Goal: Information Seeking & Learning: Learn about a topic

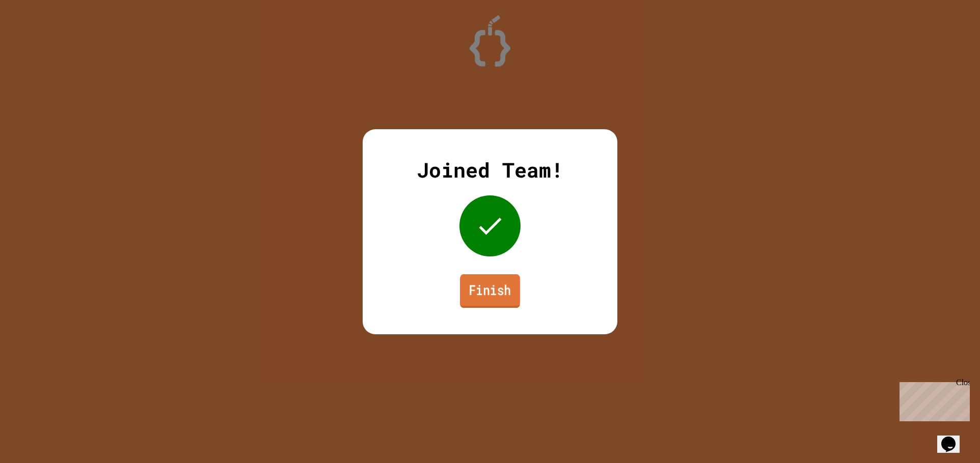
click at [491, 288] on link "Finish" at bounding box center [490, 291] width 60 height 34
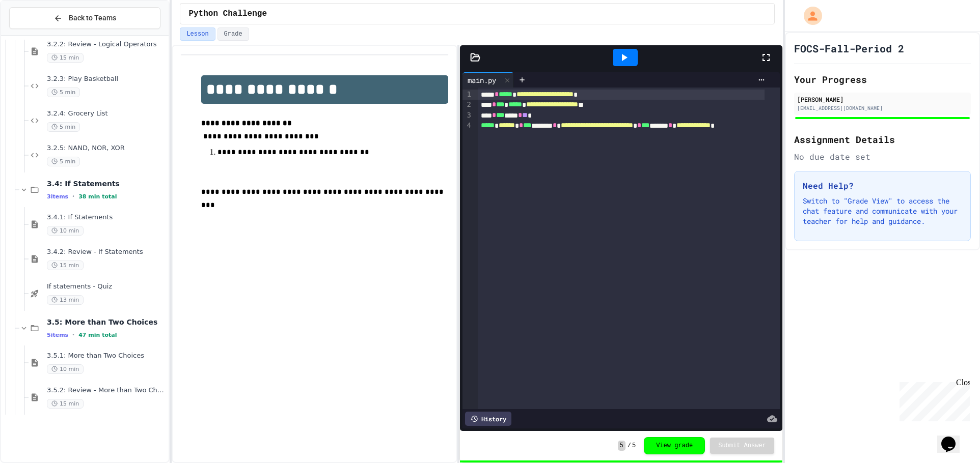
scroll to position [667, 0]
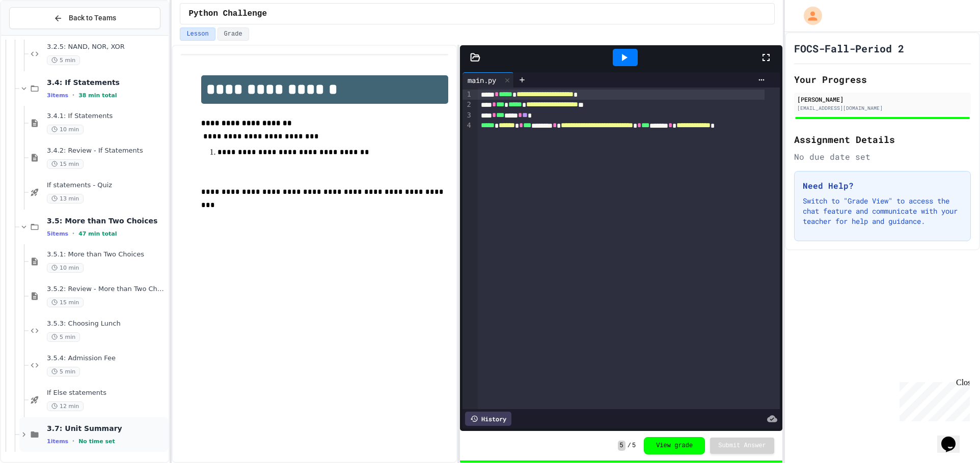
click at [113, 426] on span "3.7: Unit Summary" at bounding box center [107, 428] width 120 height 9
click at [115, 402] on div "12 min" at bounding box center [107, 407] width 120 height 10
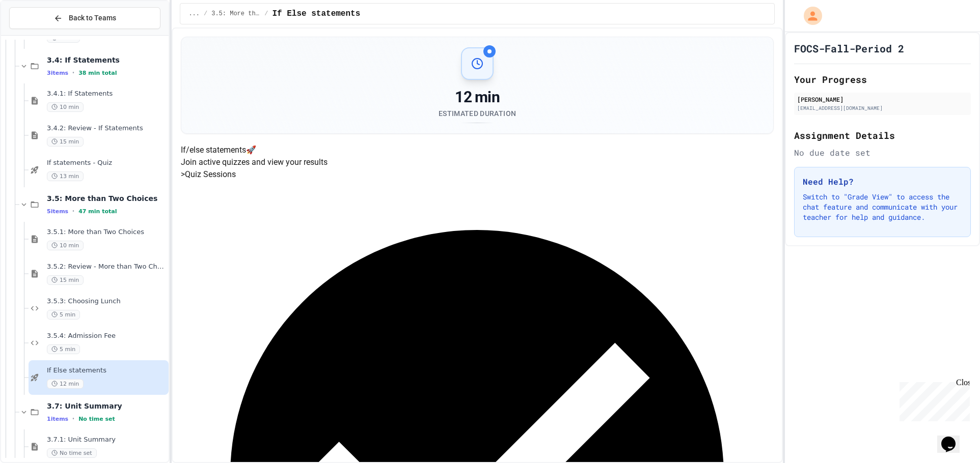
scroll to position [702, 0]
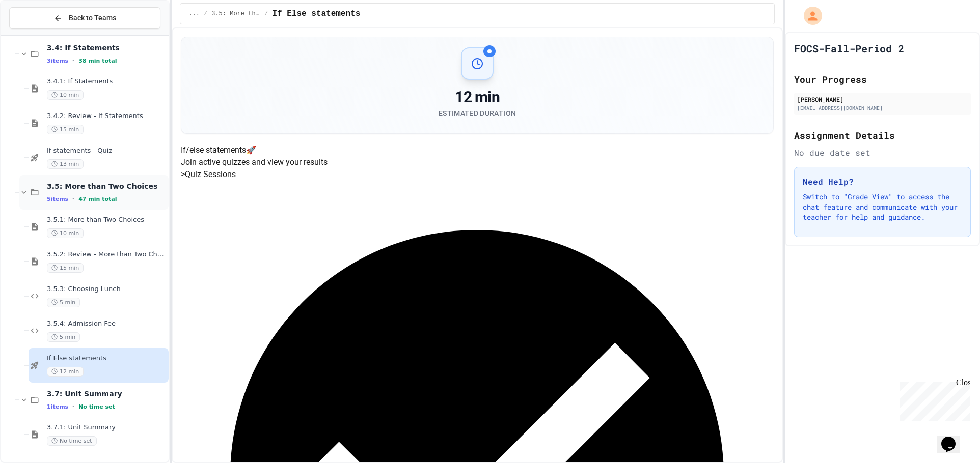
click at [111, 201] on div "5 items • 47 min total" at bounding box center [107, 199] width 120 height 8
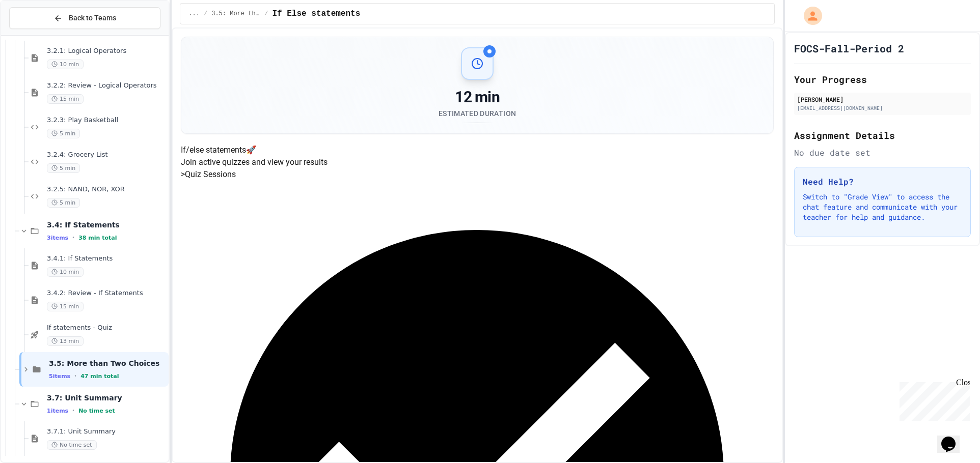
scroll to position [528, 0]
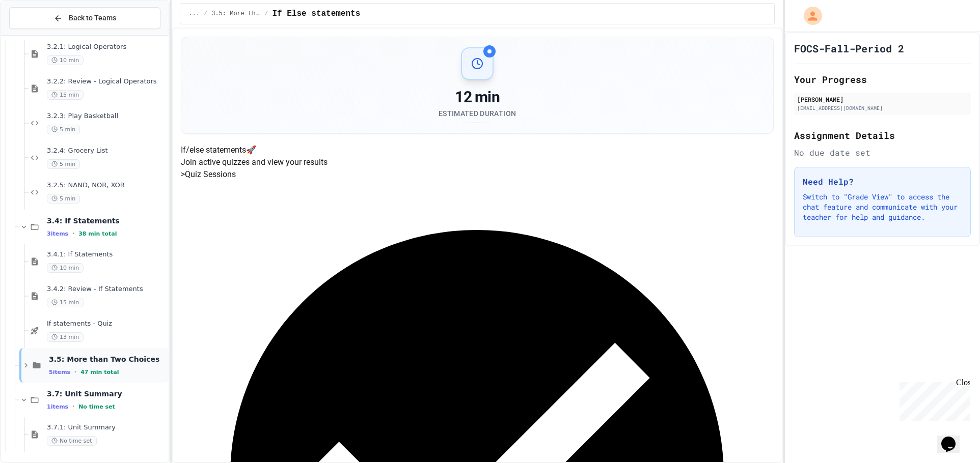
click at [134, 353] on div "3.5: More than Two Choices 5 items • 47 min total" at bounding box center [93, 365] width 149 height 35
click at [127, 359] on span "3.5: More than Two Choices" at bounding box center [107, 359] width 120 height 9
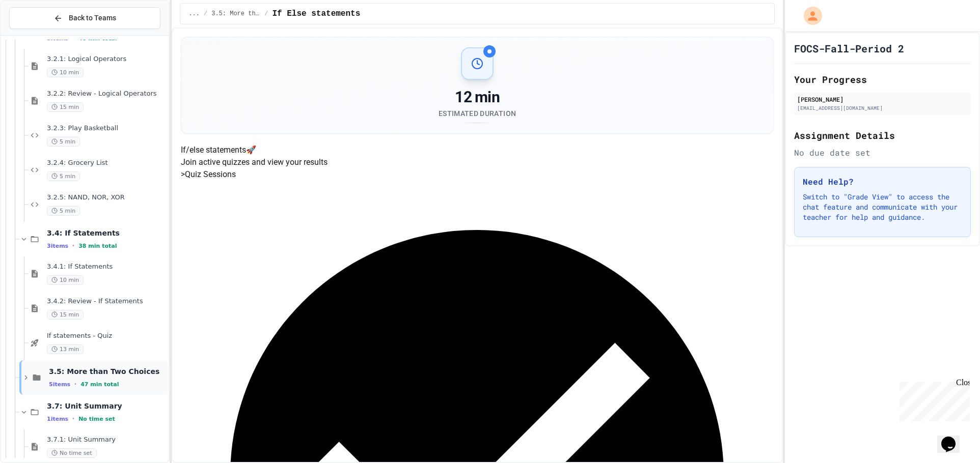
click at [127, 372] on span "3.5: More than Two Choices" at bounding box center [108, 371] width 118 height 9
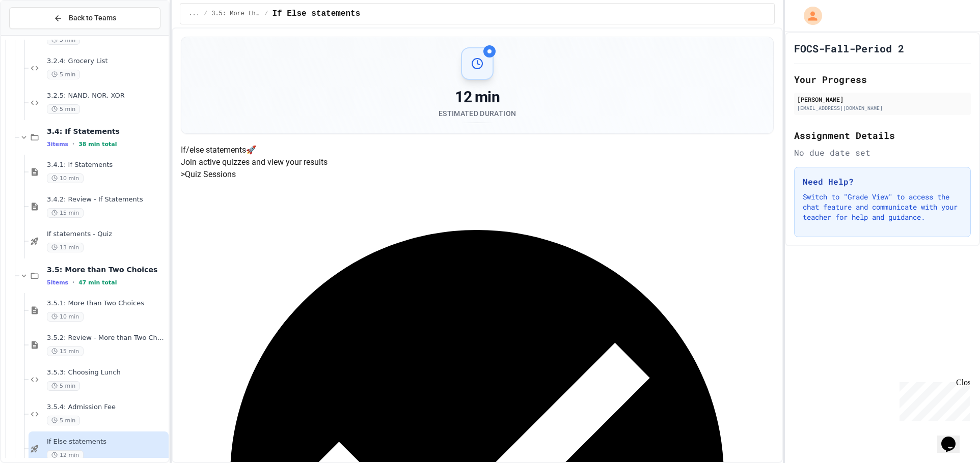
scroll to position [669, 0]
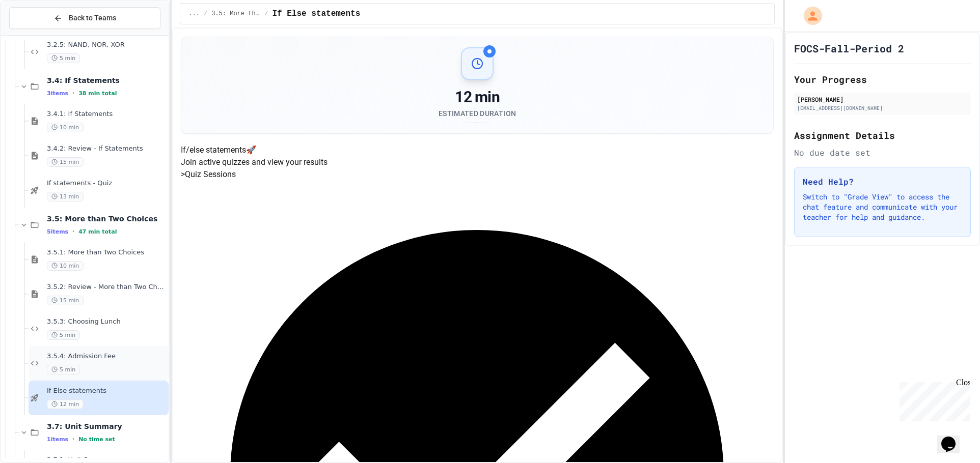
click at [122, 363] on div "3.5.4: Admission Fee 5 min" at bounding box center [107, 363] width 120 height 22
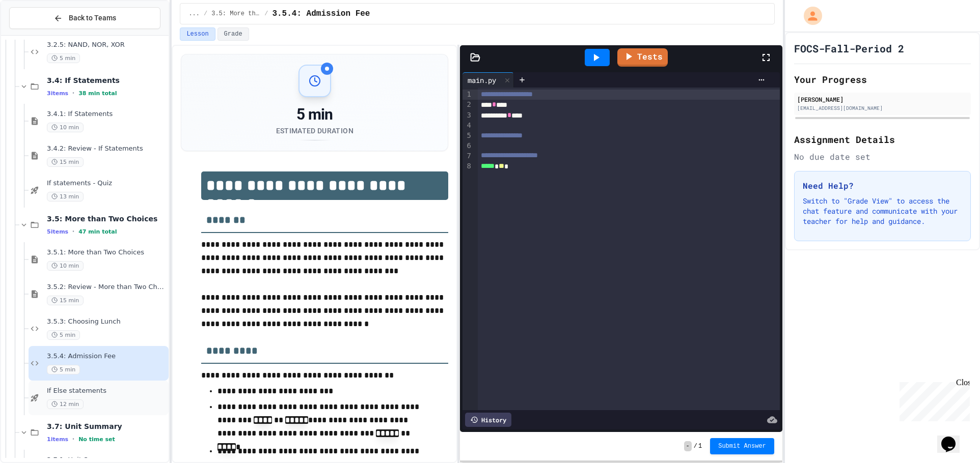
click at [124, 387] on span "If Else statements" at bounding box center [107, 391] width 120 height 9
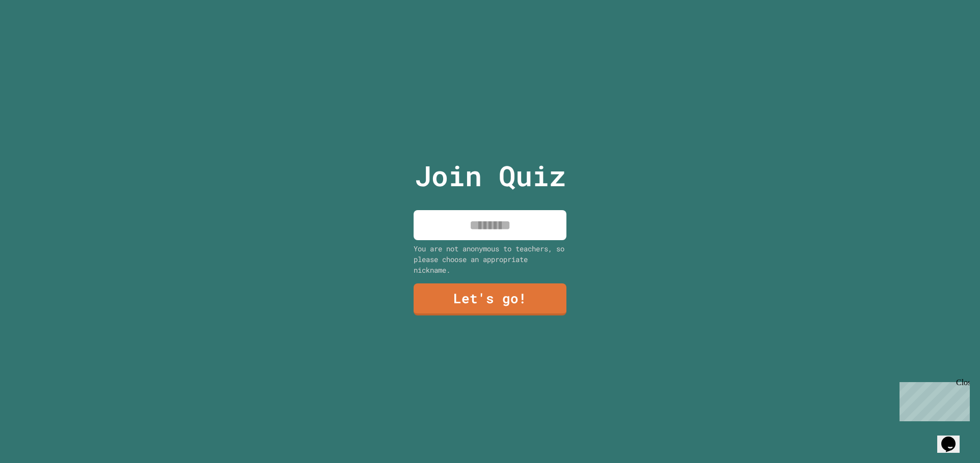
drag, startPoint x: 514, startPoint y: 224, endPoint x: 520, endPoint y: 222, distance: 6.4
click at [520, 222] on input at bounding box center [489, 225] width 153 height 30
type input "****"
click at [531, 286] on link "Let's go!" at bounding box center [489, 299] width 154 height 33
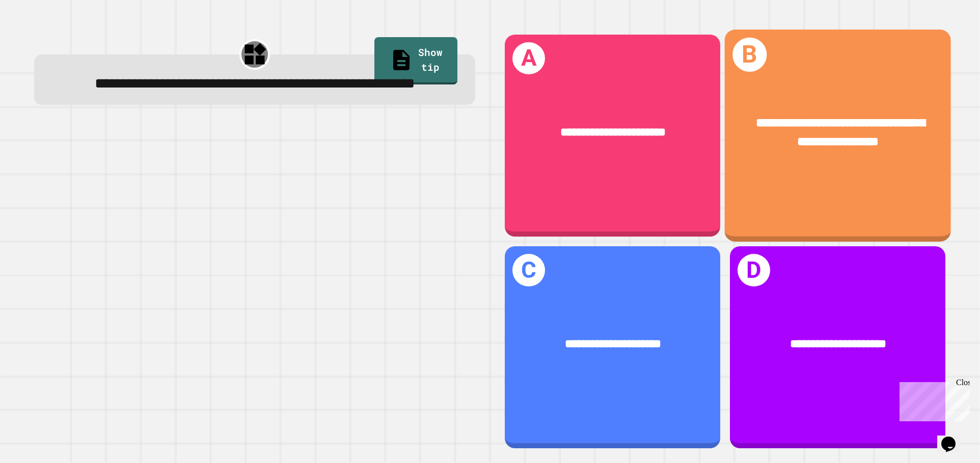
click at [856, 136] on span "**********" at bounding box center [840, 133] width 169 height 32
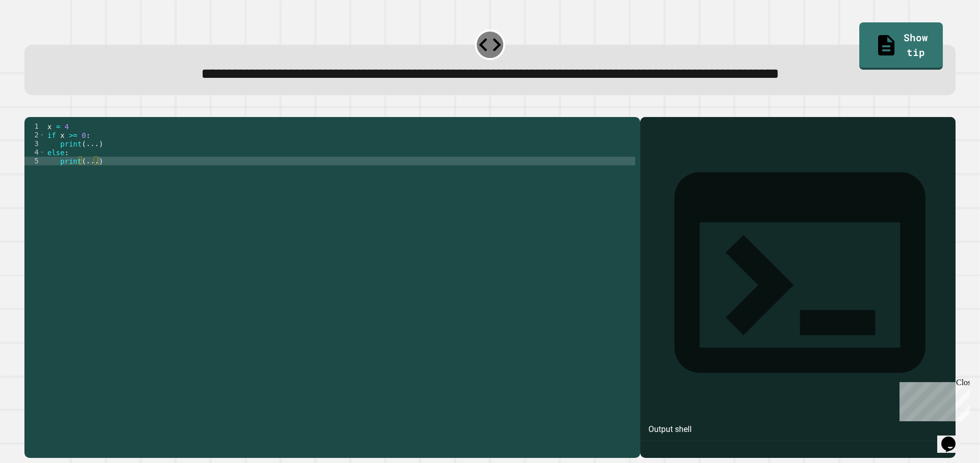
click at [95, 181] on div "x = 4 if x >= 0 : print ( ... ) else : print ( ... )" at bounding box center [340, 265] width 590 height 286
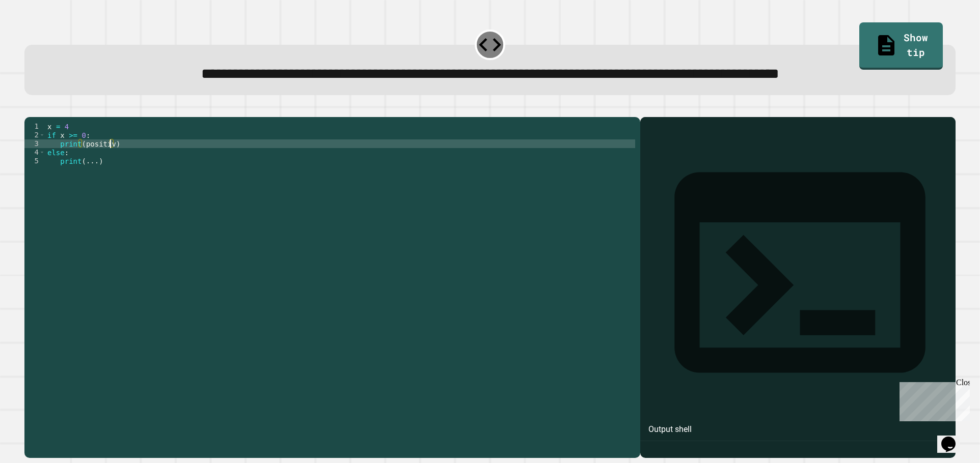
scroll to position [0, 5]
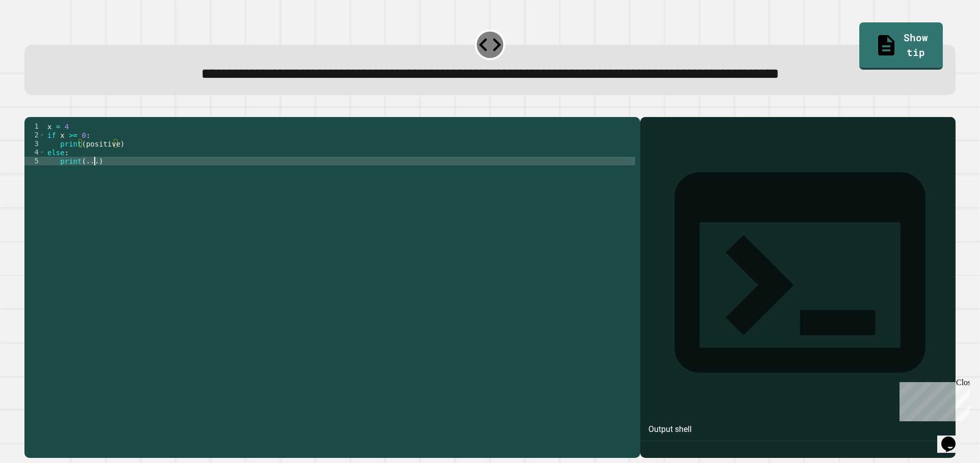
click at [94, 203] on div "x = 4 if x >= 0 : print ( positive ) else : print ( ... )" at bounding box center [340, 265] width 590 height 286
click at [30, 109] on icon "button" at bounding box center [30, 109] width 0 height 0
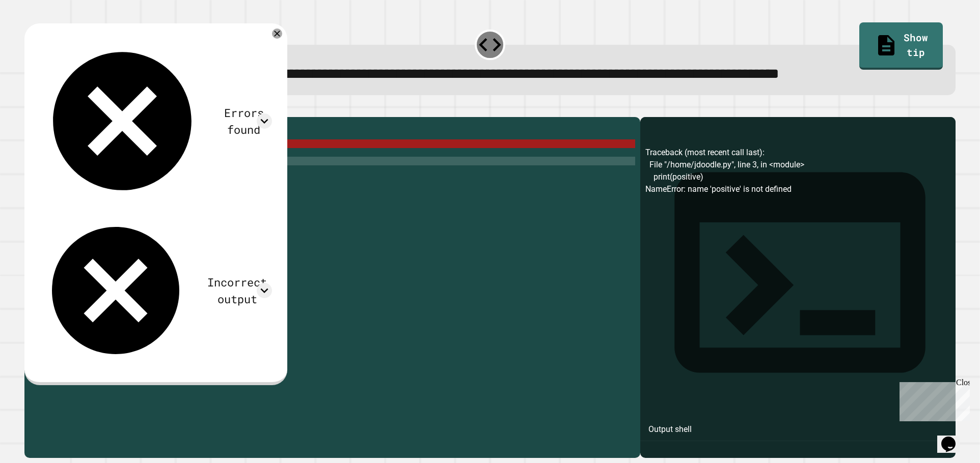
click at [139, 185] on div "x = 4 if x >= 0 : print ( positive ) else : print ( negative )" at bounding box center [340, 265] width 590 height 286
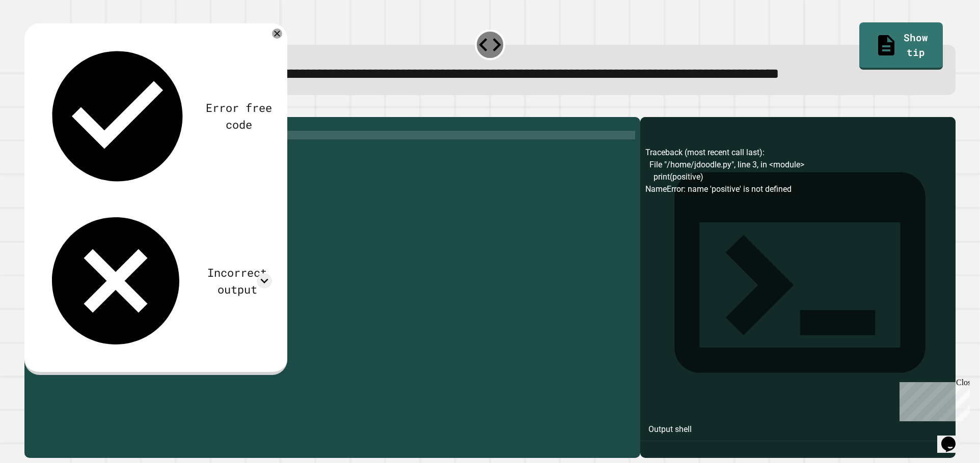
click at [96, 176] on div "x = 4 if x >= 0 : print ( positive ) else : print ( negative )" at bounding box center [340, 265] width 590 height 286
click at [74, 166] on div "x = 4 if x >= 0 : print ( positive ) else : print ( negative )" at bounding box center [340, 265] width 590 height 286
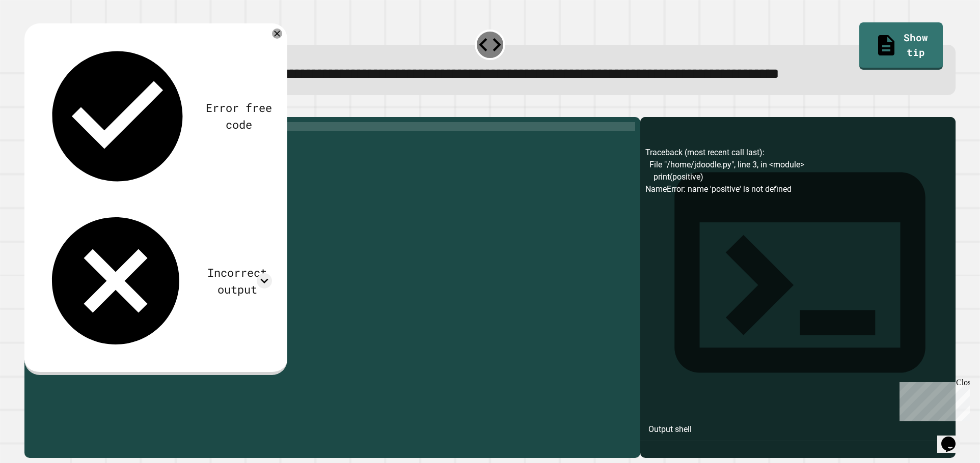
scroll to position [0, 1]
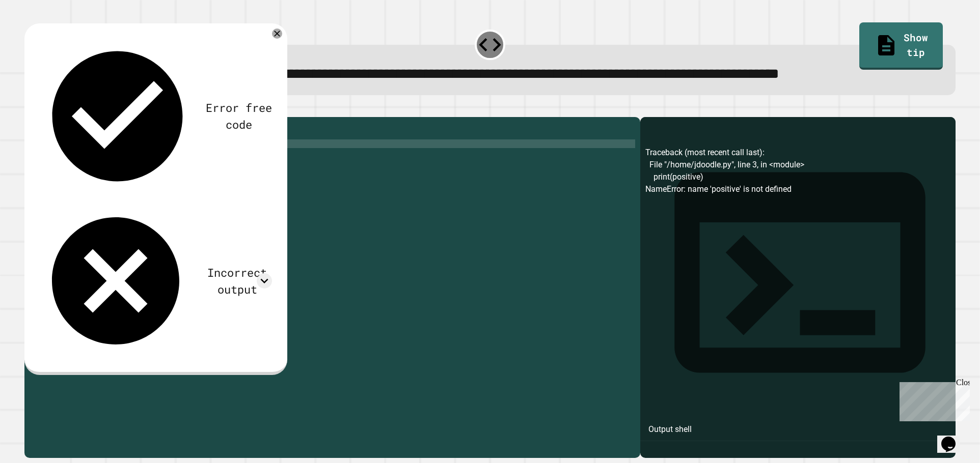
click at [83, 180] on div "x = 4 if x >= 0 : print ( positive ) else : print ( negative )" at bounding box center [340, 265] width 590 height 286
click at [117, 181] on div "x = 4 if x >= 0 : print ( "positive) else : print ( negative )" at bounding box center [340, 265] width 590 height 286
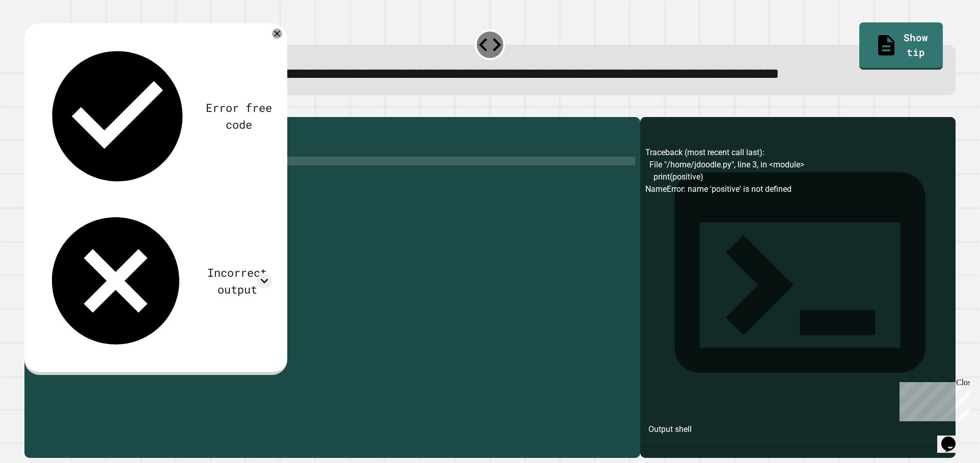
click at [114, 200] on div "x = 4 if x >= 0 : print ( "positive" ) else : print ( negative )" at bounding box center [340, 265] width 590 height 286
click at [83, 201] on div "x = 4 if x >= 0 : print ( "positive" ) else : print ( negative ")" at bounding box center [340, 265] width 590 height 286
click at [39, 119] on icon "button" at bounding box center [37, 114] width 6 height 7
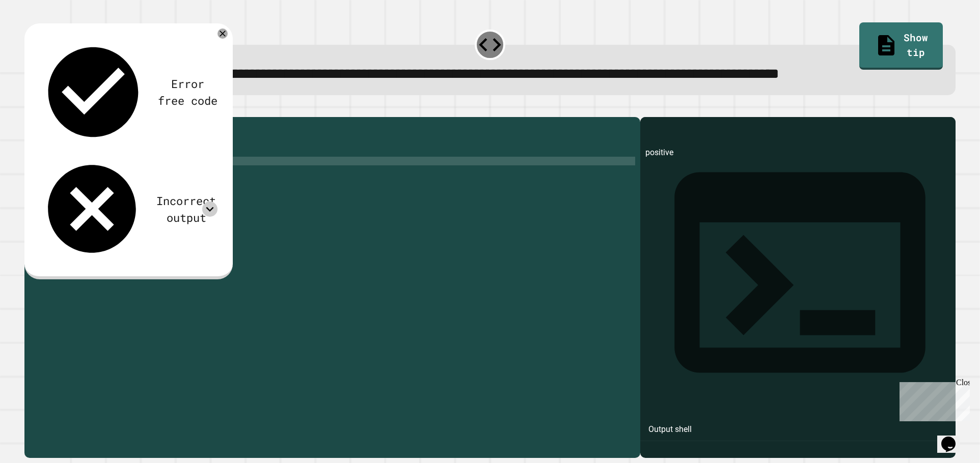
click at [210, 202] on icon at bounding box center [209, 209] width 15 height 15
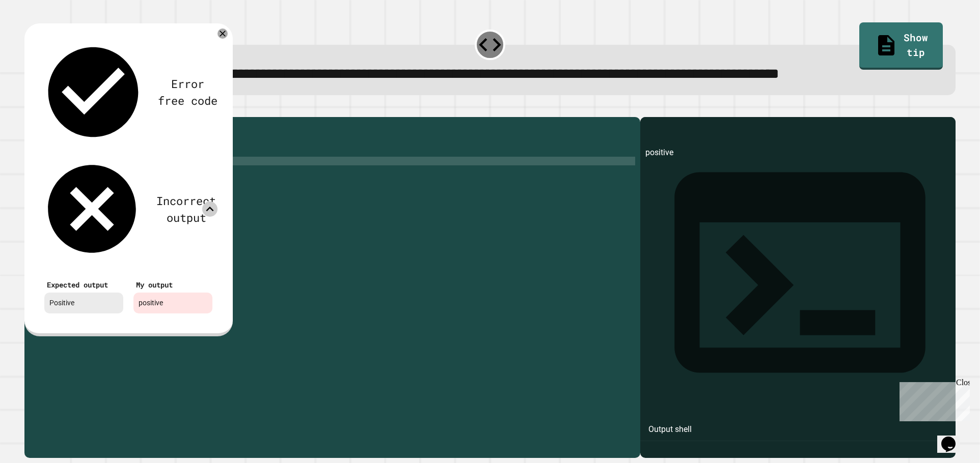
click at [210, 202] on icon at bounding box center [209, 209] width 15 height 15
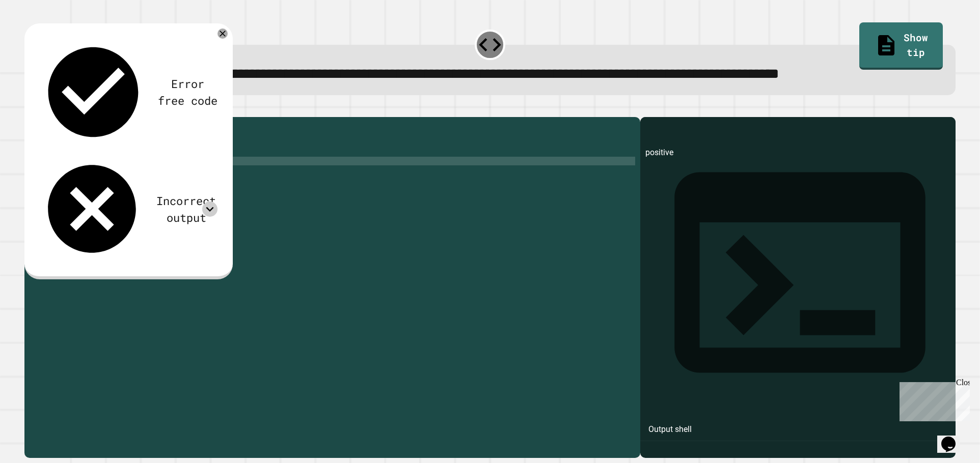
click at [90, 181] on div "x = 4 if x >= 0 : print ( "positive" ) else : print ( "negative" )" at bounding box center [340, 265] width 590 height 286
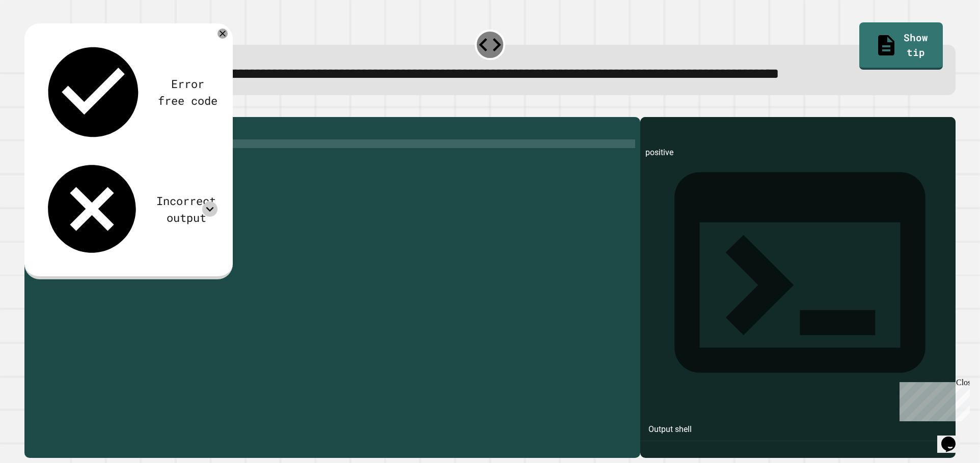
scroll to position [0, 4]
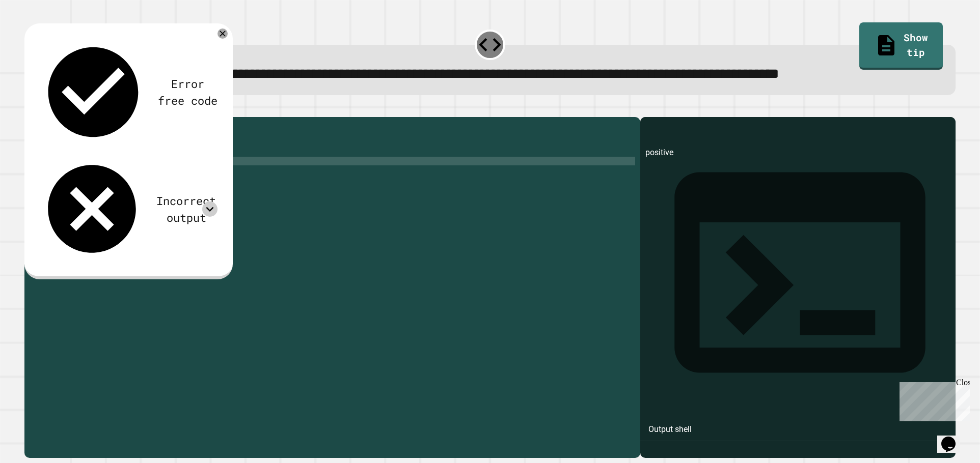
click at [89, 200] on div "x = 4 if x >= 0 : print ( "Positive" ) else : print ( "negative" )" at bounding box center [340, 265] width 590 height 286
type textarea "**********"
click at [30, 109] on button "button" at bounding box center [30, 109] width 0 height 0
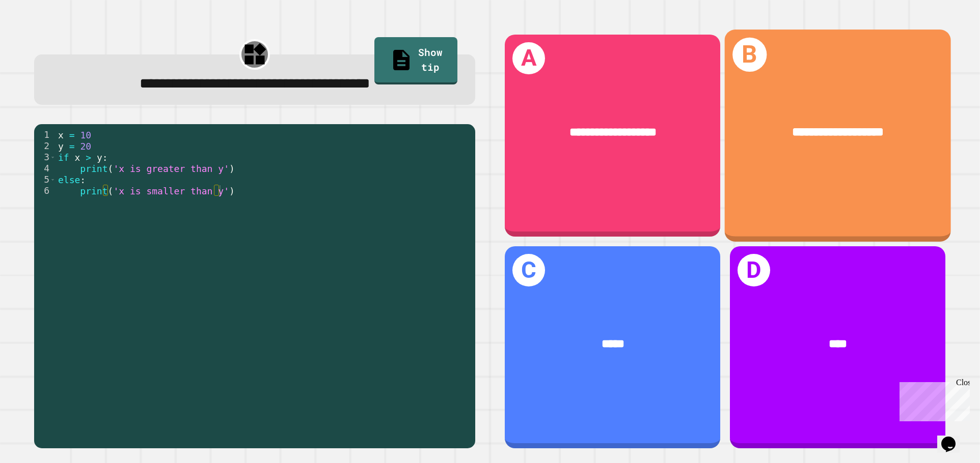
click at [748, 191] on div "**********" at bounding box center [837, 136] width 226 height 212
click at [759, 149] on div "**********" at bounding box center [837, 133] width 226 height 68
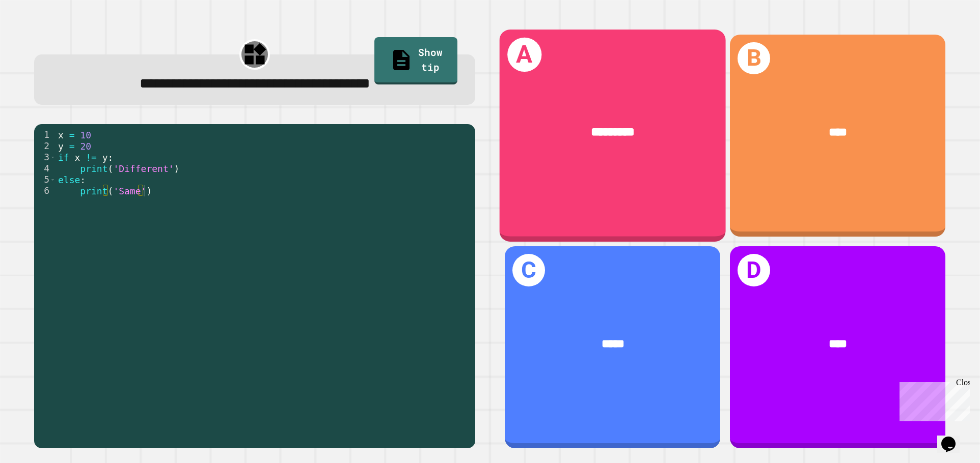
click at [542, 165] on div "A *********" at bounding box center [612, 136] width 226 height 212
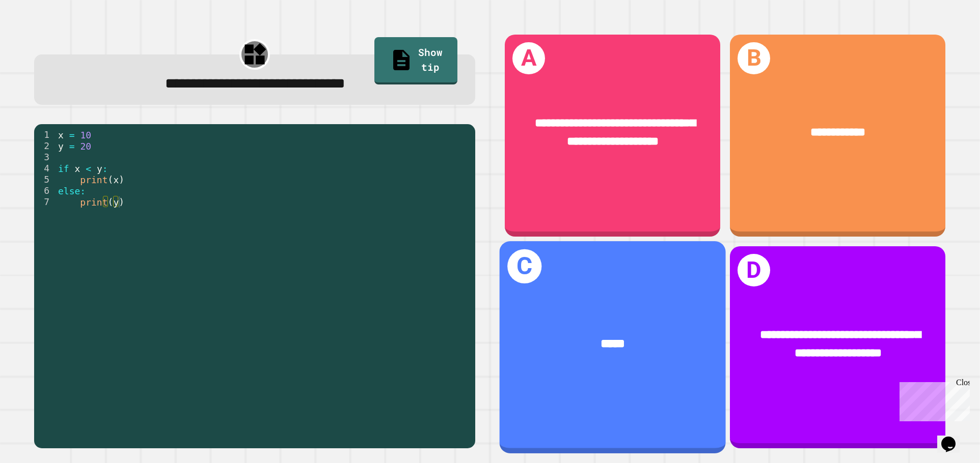
click at [652, 311] on div "*****" at bounding box center [612, 345] width 226 height 68
